Goal: Check status: Check status

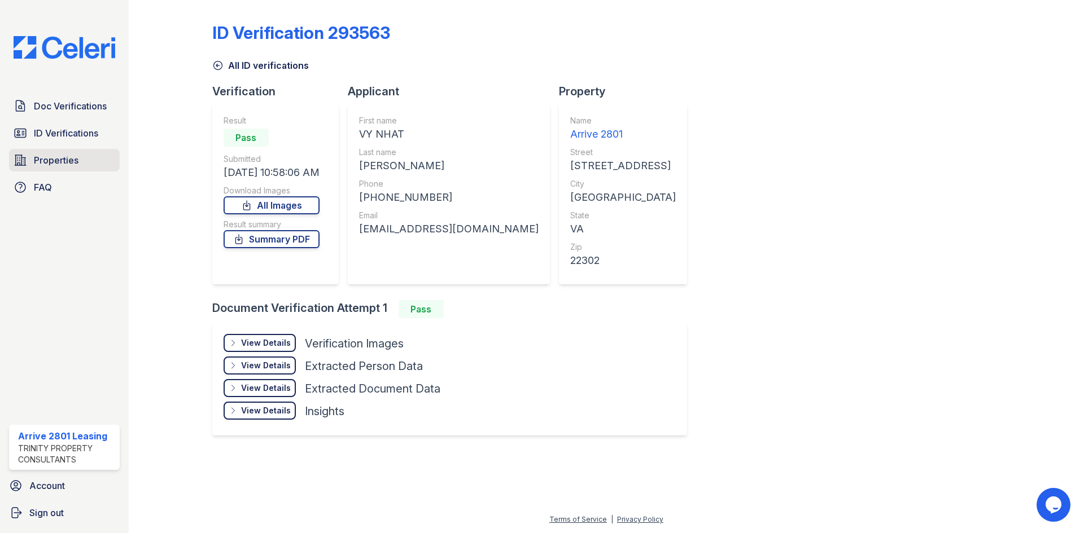
click at [41, 156] on span "Properties" at bounding box center [56, 161] width 45 height 14
click at [60, 133] on span "ID Verifications" at bounding box center [66, 133] width 64 height 14
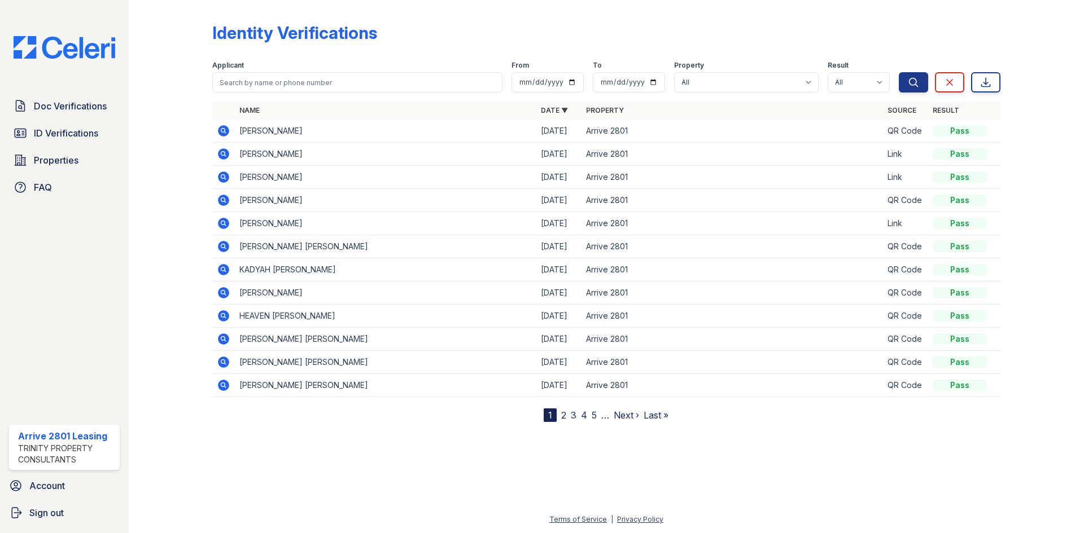
click at [564, 416] on link "2" at bounding box center [563, 415] width 5 height 11
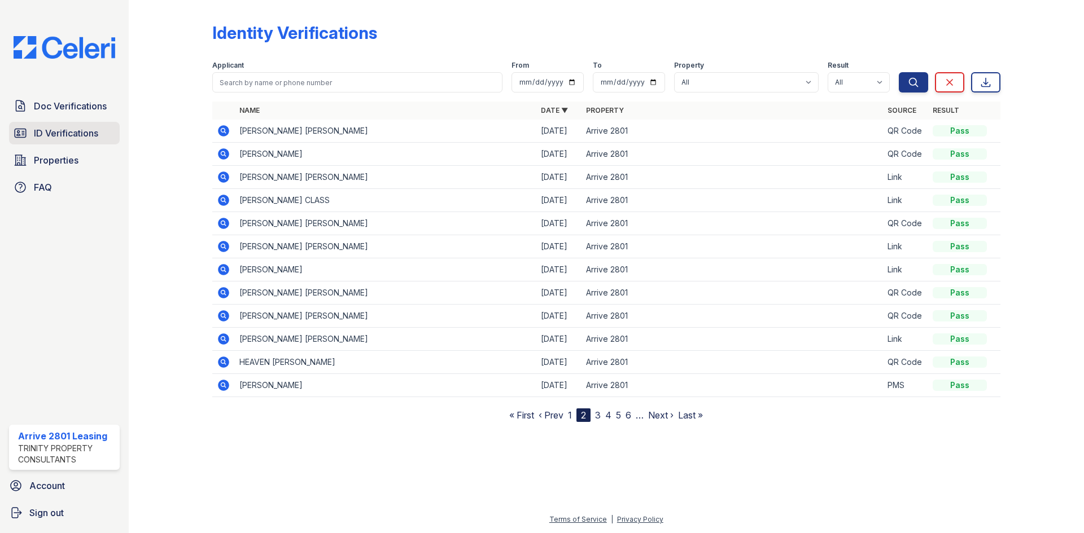
click at [84, 126] on link "ID Verifications" at bounding box center [64, 133] width 111 height 23
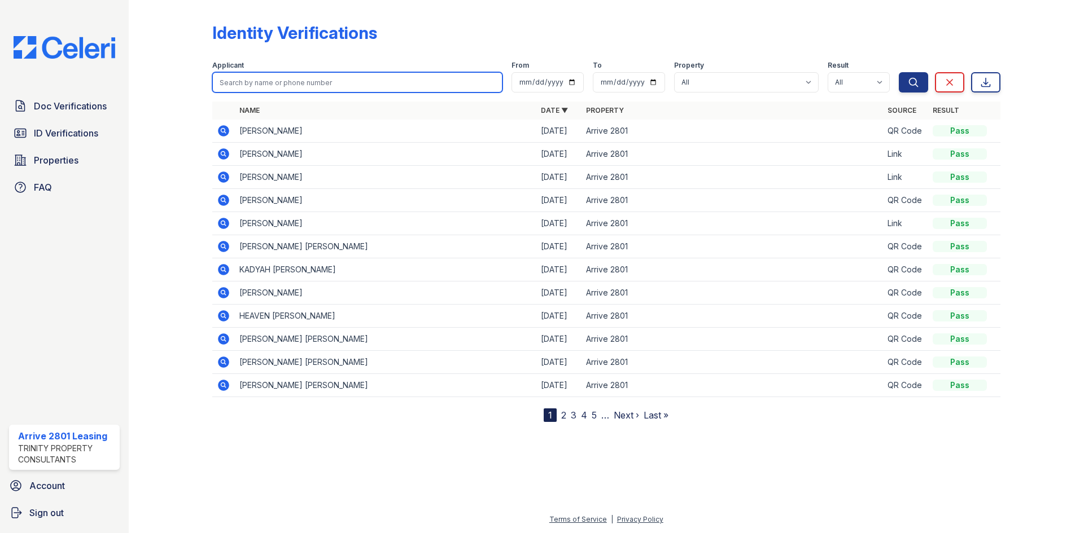
drag, startPoint x: 330, startPoint y: 72, endPoint x: 326, endPoint y: 80, distance: 8.6
click at [329, 73] on input "search" at bounding box center [357, 82] width 290 height 20
click at [567, 414] on nav "1 2 3 4 5 … Next › Last »" at bounding box center [606, 416] width 125 height 14
click at [563, 414] on link "2" at bounding box center [563, 415] width 5 height 11
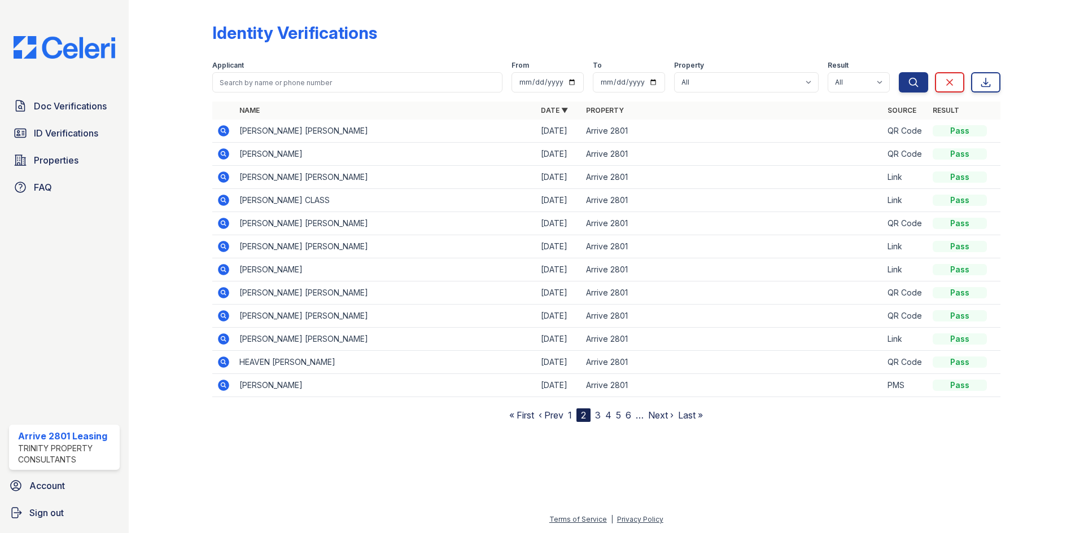
click at [221, 384] on icon at bounding box center [224, 386] width 14 height 14
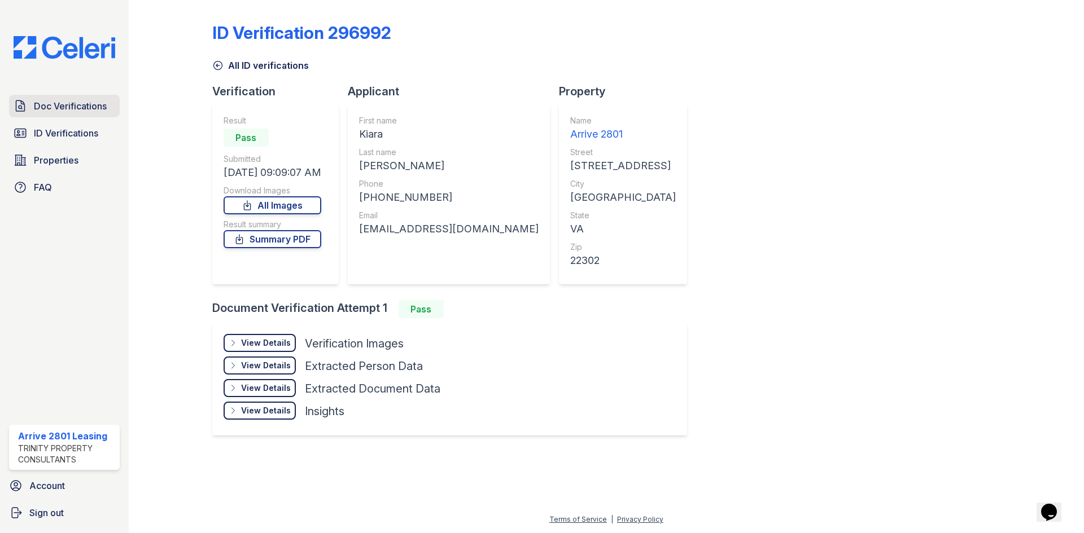
click at [104, 110] on span "Doc Verifications" at bounding box center [70, 106] width 73 height 14
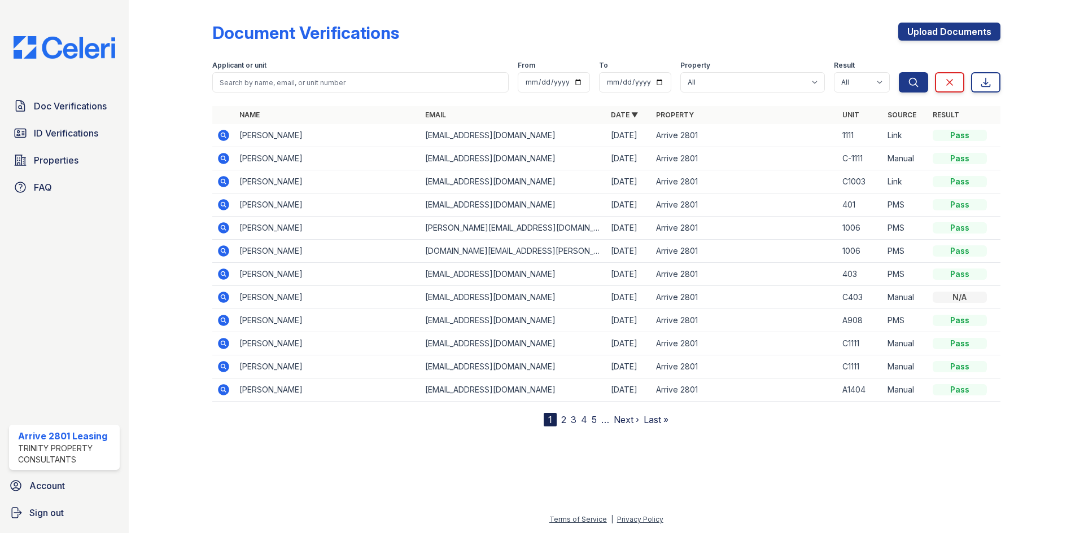
click at [221, 204] on icon at bounding box center [224, 205] width 14 height 14
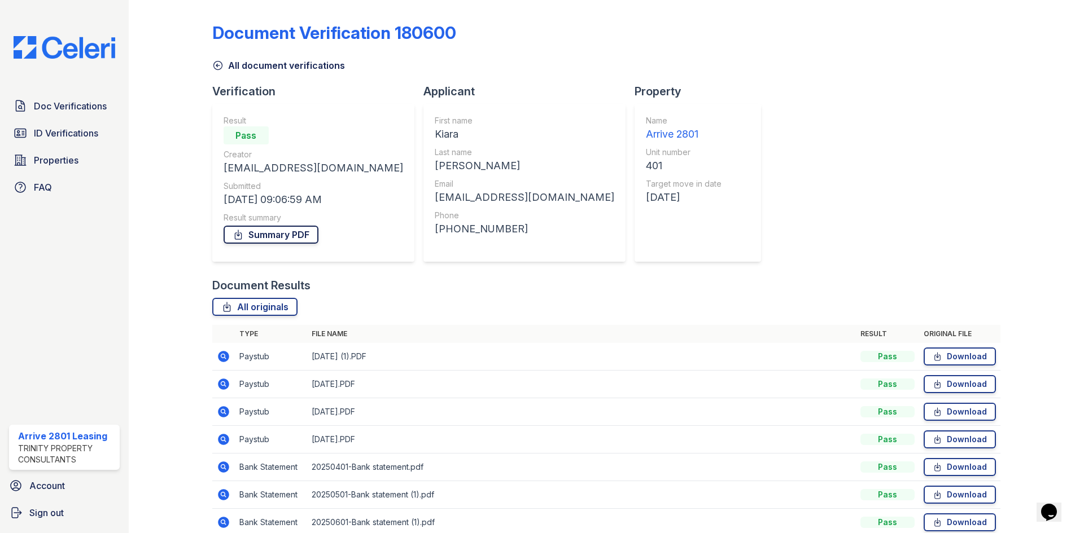
click at [292, 239] on link "Summary PDF" at bounding box center [271, 235] width 95 height 18
click at [93, 132] on span "ID Verifications" at bounding box center [66, 133] width 64 height 14
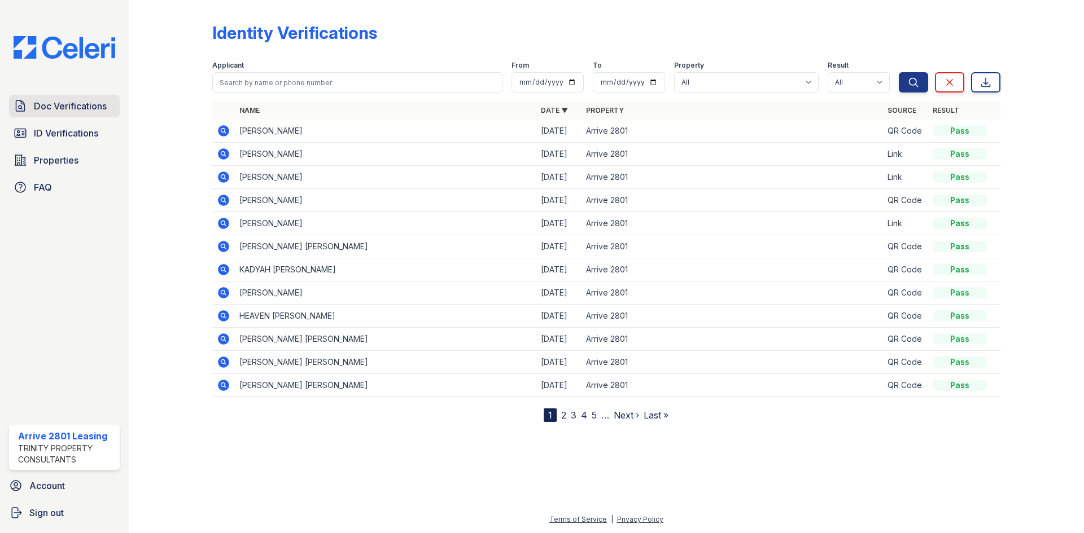
click at [89, 112] on span "Doc Verifications" at bounding box center [70, 106] width 73 height 14
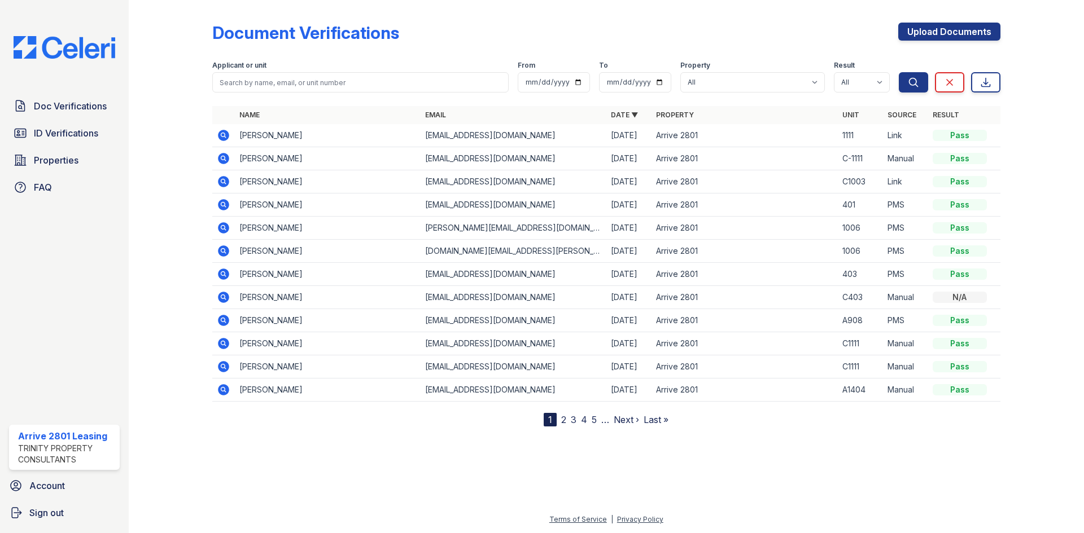
click at [224, 183] on icon at bounding box center [224, 182] width 14 height 14
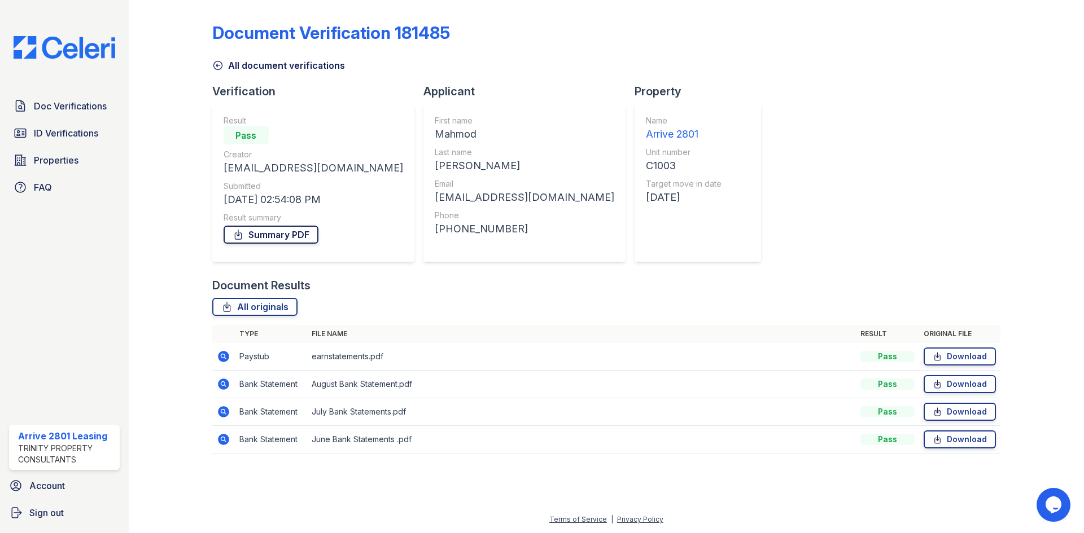
click at [267, 242] on link "Summary PDF" at bounding box center [271, 235] width 95 height 18
click at [85, 161] on link "Properties" at bounding box center [64, 160] width 111 height 23
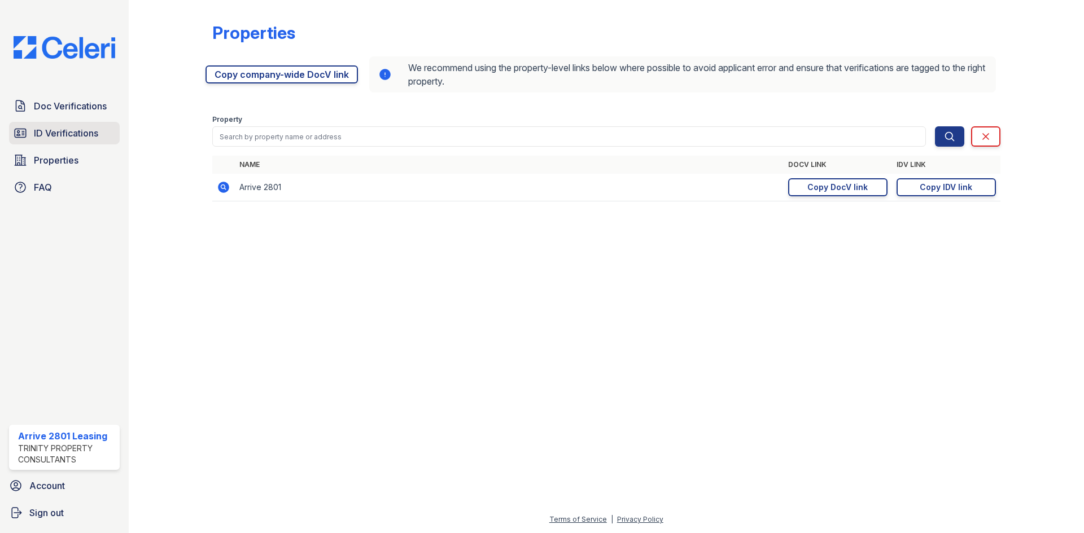
click at [86, 136] on span "ID Verifications" at bounding box center [66, 133] width 64 height 14
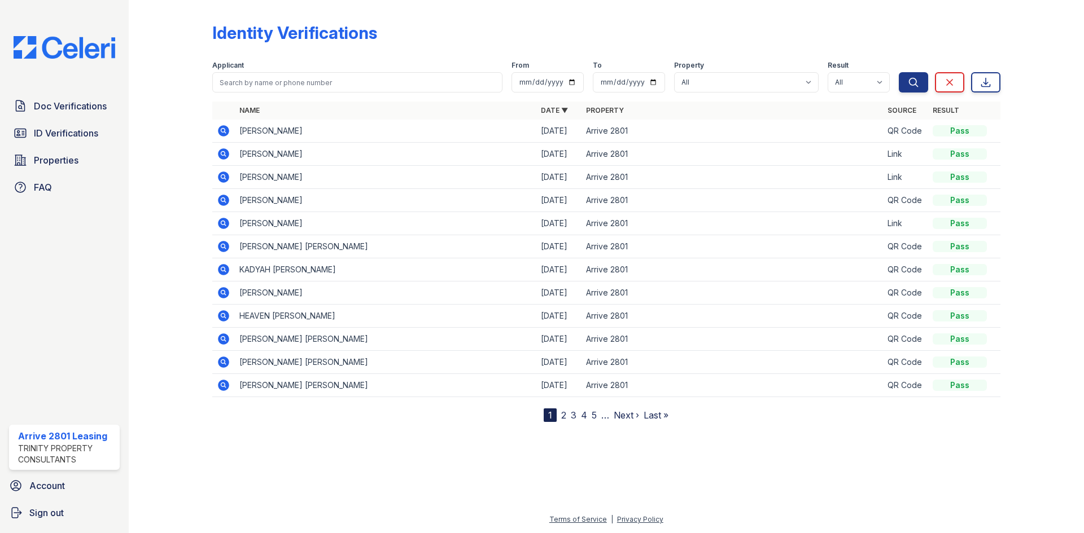
drag, startPoint x: 294, startPoint y: 317, endPoint x: 295, endPoint y: 310, distance: 6.4
click at [564, 415] on link "2" at bounding box center [563, 415] width 5 height 11
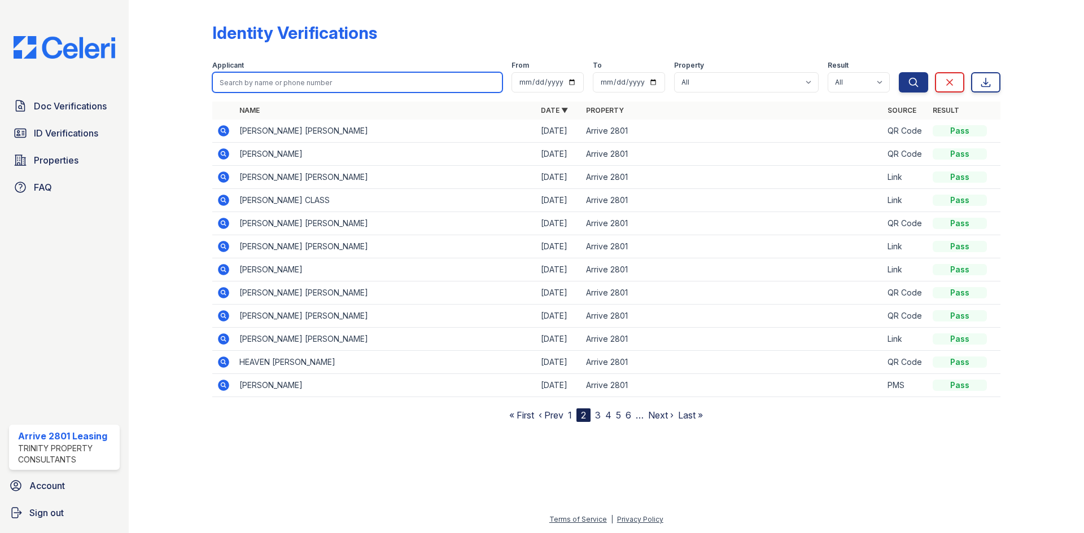
click at [289, 86] on input "search" at bounding box center [357, 82] width 290 height 20
type input "mah"
click at [225, 296] on icon at bounding box center [223, 292] width 11 height 11
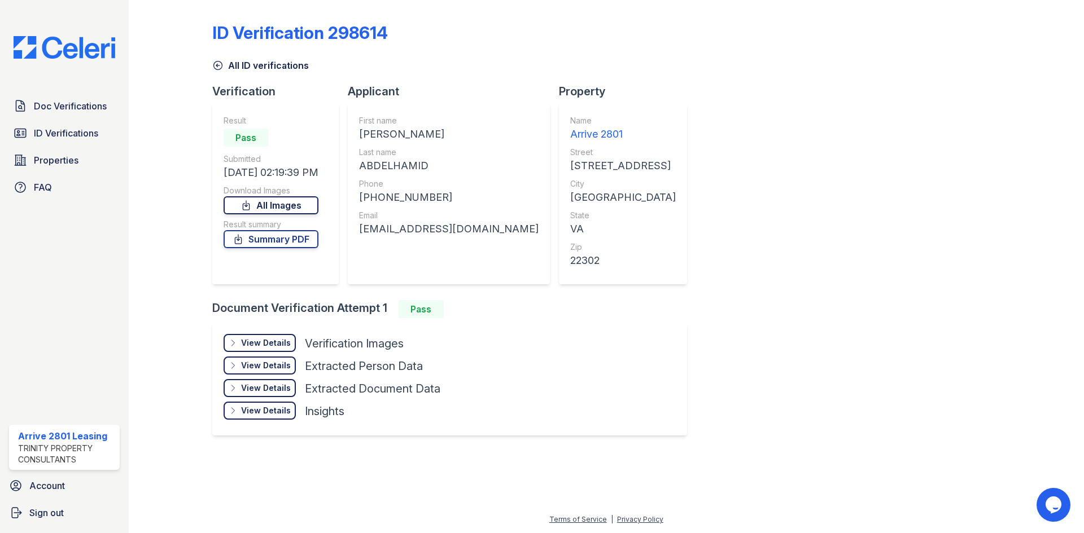
click at [281, 208] on link "All Images" at bounding box center [271, 205] width 95 height 18
click at [276, 244] on link "Summary PDF" at bounding box center [271, 239] width 95 height 18
